Goal: Task Accomplishment & Management: Manage account settings

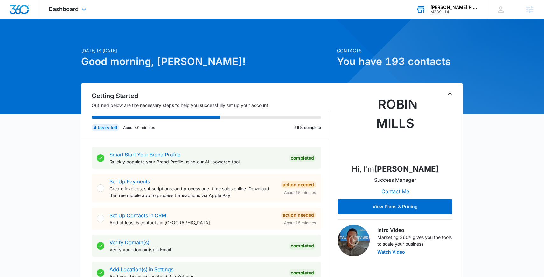
click at [464, 5] on div "[PERSON_NAME] Plumbing" at bounding box center [453, 7] width 46 height 5
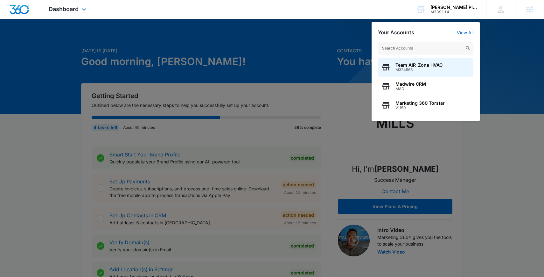
click at [61, 13] on div "Dashboard Apps Reputation Forms CRM Email Social Content Ads Intelligence Files…" at bounding box center [68, 9] width 58 height 19
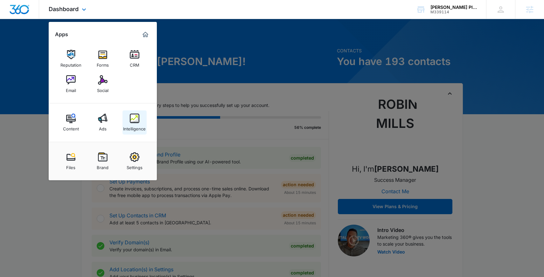
click at [143, 126] on div "Intelligence" at bounding box center [134, 127] width 23 height 8
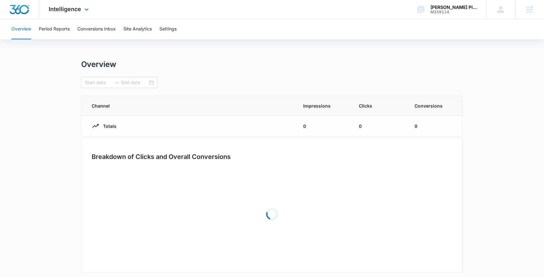
type input "09/13/2025"
type input "10/13/2025"
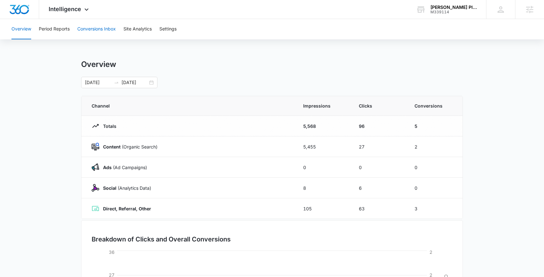
click at [91, 30] on button "Conversions Inbox" at bounding box center [96, 29] width 38 height 20
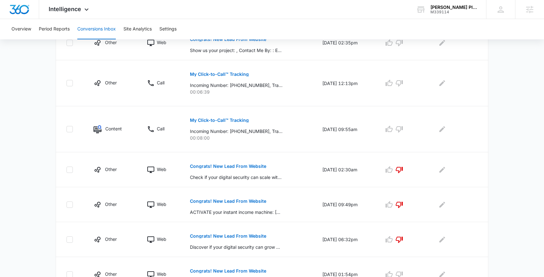
scroll to position [314, 0]
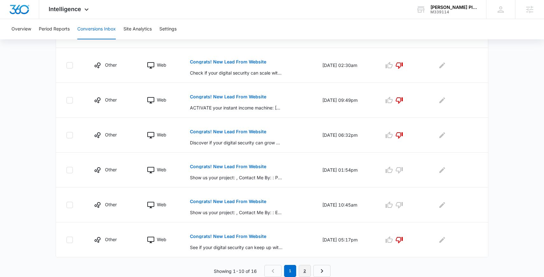
click at [302, 271] on link "2" at bounding box center [304, 271] width 12 height 12
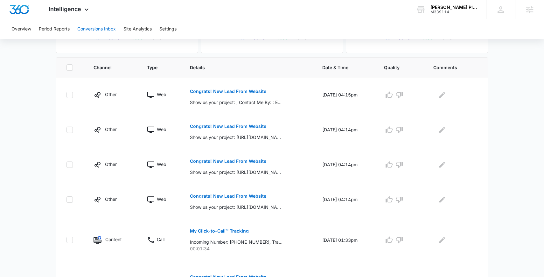
scroll to position [163, 0]
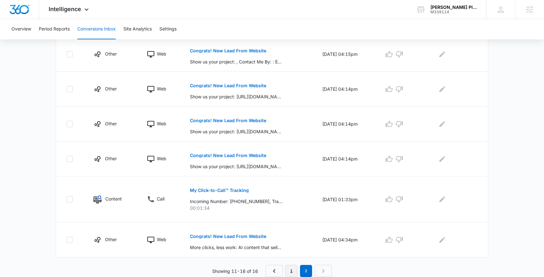
click at [290, 268] on link "1" at bounding box center [291, 271] width 12 height 12
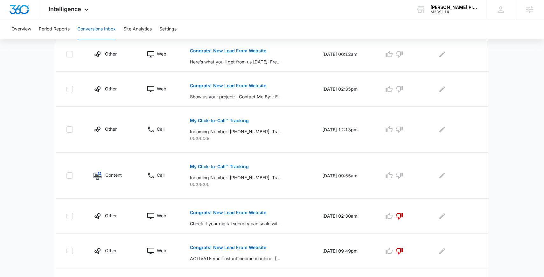
scroll to position [314, 0]
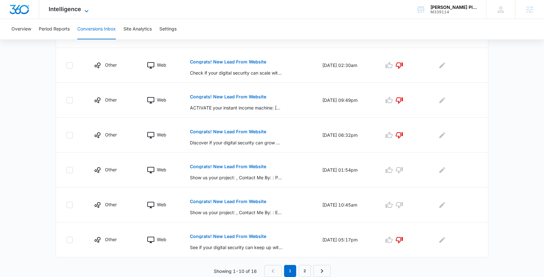
click at [79, 10] on span "Intelligence" at bounding box center [65, 9] width 32 height 7
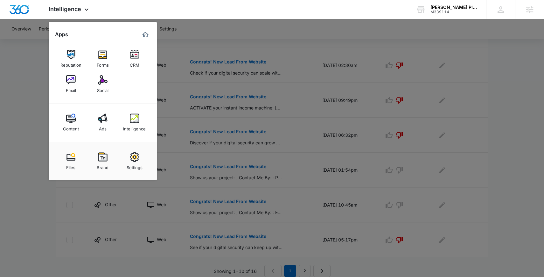
click at [33, 70] on div at bounding box center [272, 138] width 544 height 277
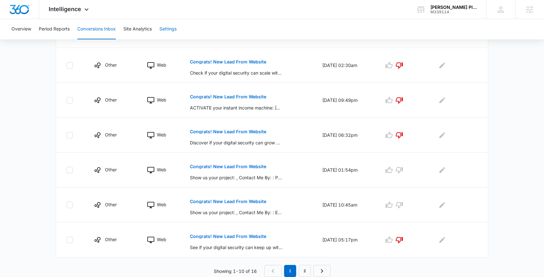
click at [166, 33] on button "Settings" at bounding box center [167, 29] width 17 height 20
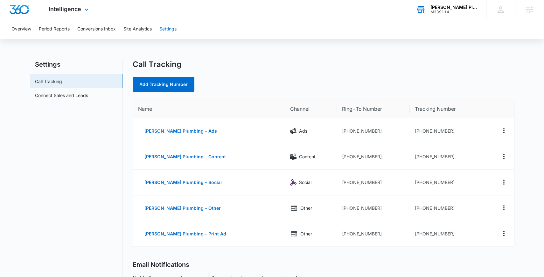
click at [456, 10] on div "M339114" at bounding box center [453, 12] width 46 height 4
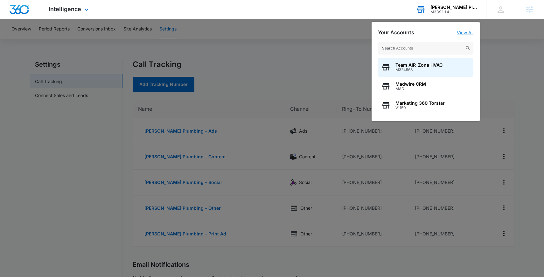
click at [459, 34] on link "View All" at bounding box center [464, 32] width 17 height 5
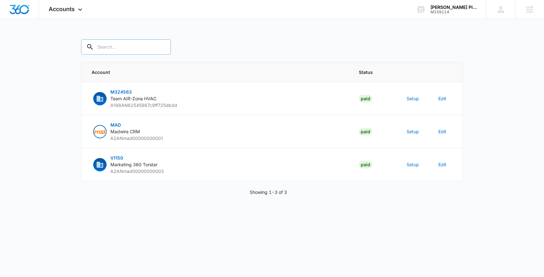
click at [116, 49] on input "text" at bounding box center [126, 46] width 90 height 15
paste input "M339114"
type input "M339114"
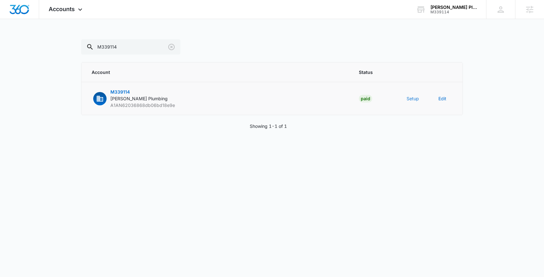
click at [410, 101] on button "Setup" at bounding box center [412, 98] width 12 height 7
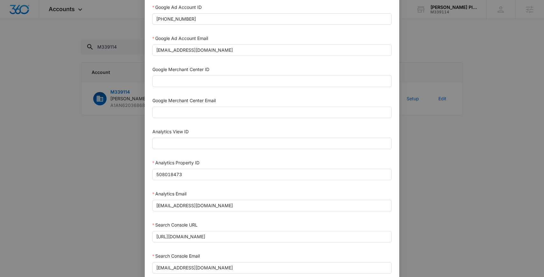
scroll to position [209, 0]
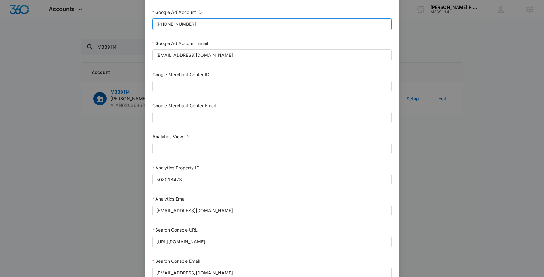
click at [200, 26] on input "788-276-9943" at bounding box center [271, 23] width 239 height 11
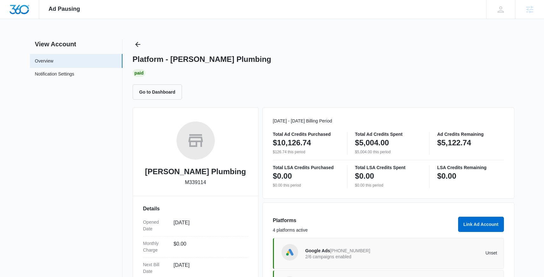
scroll to position [109, 0]
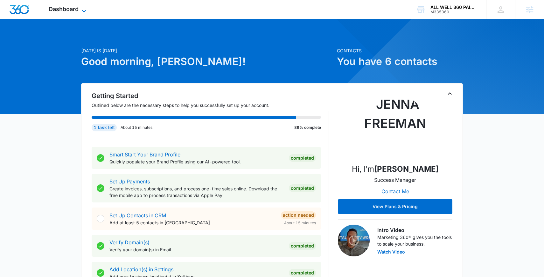
click at [64, 12] on span "Dashboard" at bounding box center [64, 9] width 30 height 7
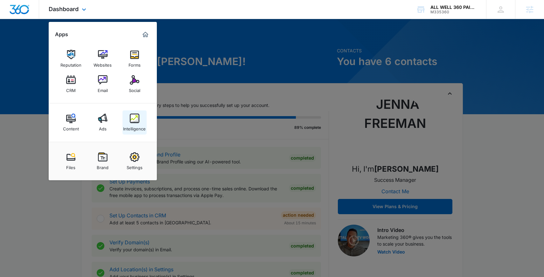
click at [140, 119] on link "Intelligence" at bounding box center [134, 123] width 24 height 24
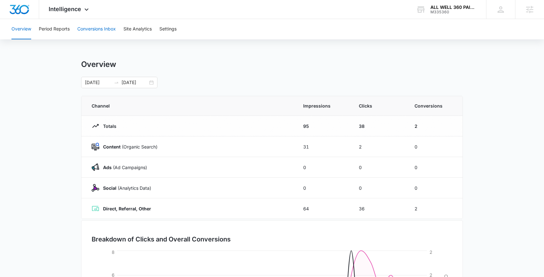
click at [90, 29] on button "Conversions Inbox" at bounding box center [96, 29] width 38 height 20
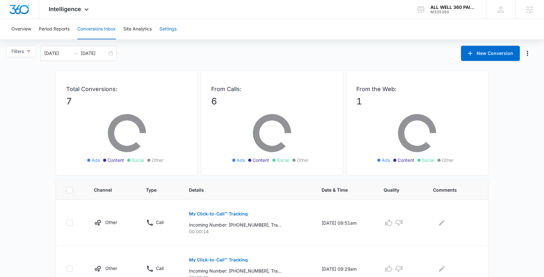
click at [163, 35] on button "Settings" at bounding box center [167, 29] width 17 height 20
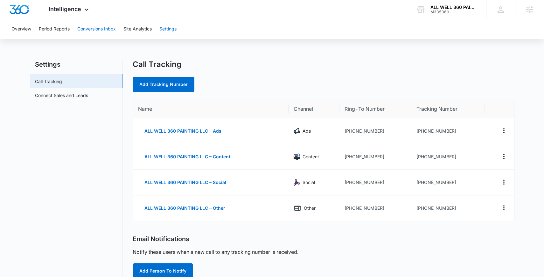
click at [100, 28] on button "Conversions Inbox" at bounding box center [96, 29] width 38 height 20
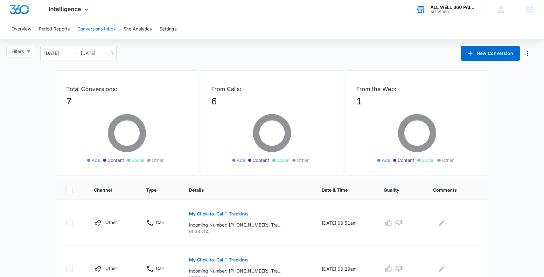
click at [441, 14] on div "M335360" at bounding box center [453, 12] width 46 height 4
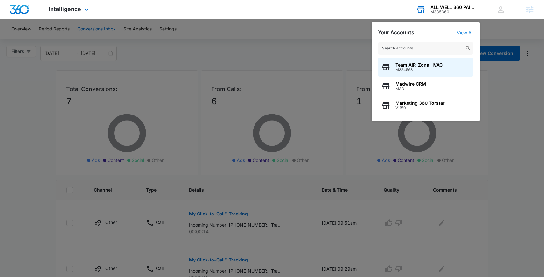
click at [461, 33] on link "View All" at bounding box center [464, 32] width 17 height 5
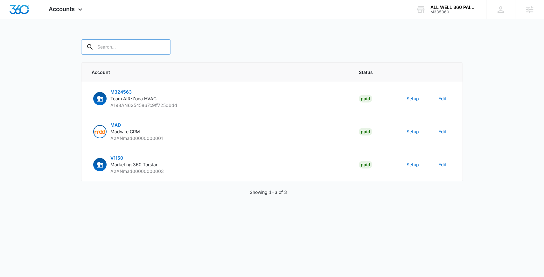
click at [111, 51] on input "text" at bounding box center [126, 46] width 90 height 15
paste input "M335360"
type input "M335360"
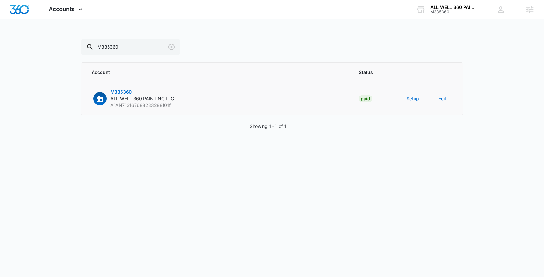
click at [414, 98] on button "Setup" at bounding box center [412, 98] width 12 height 7
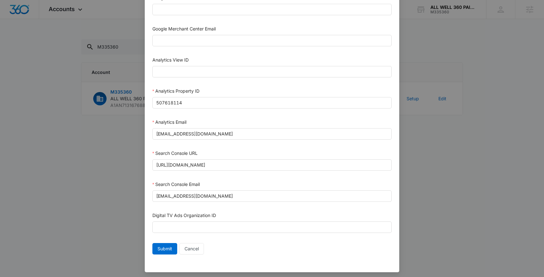
scroll to position [289, 0]
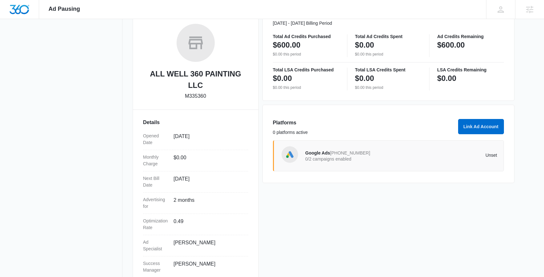
scroll to position [100, 0]
